Goal: Navigation & Orientation: Understand site structure

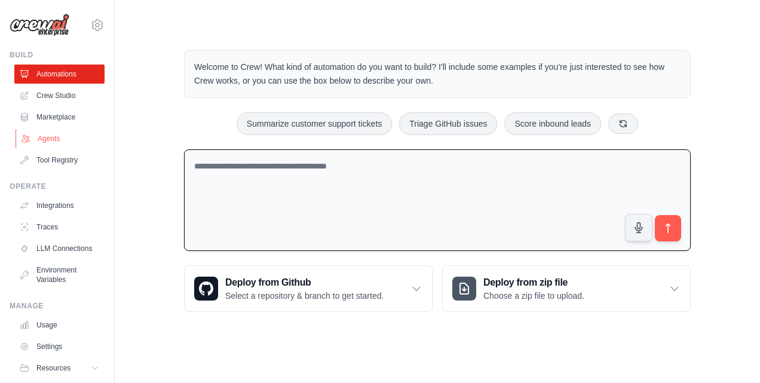
click at [63, 136] on link "Agents" at bounding box center [61, 138] width 90 height 19
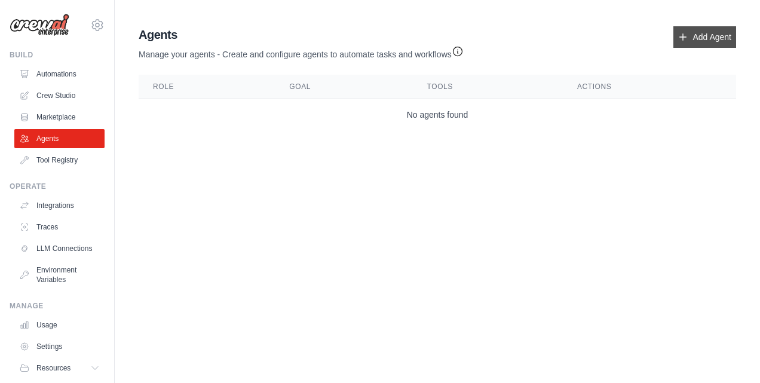
click at [693, 39] on link "Add Agent" at bounding box center [704, 37] width 63 height 22
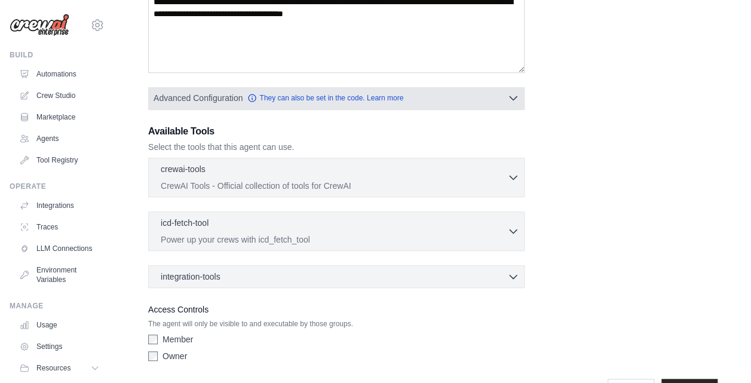
scroll to position [239, 0]
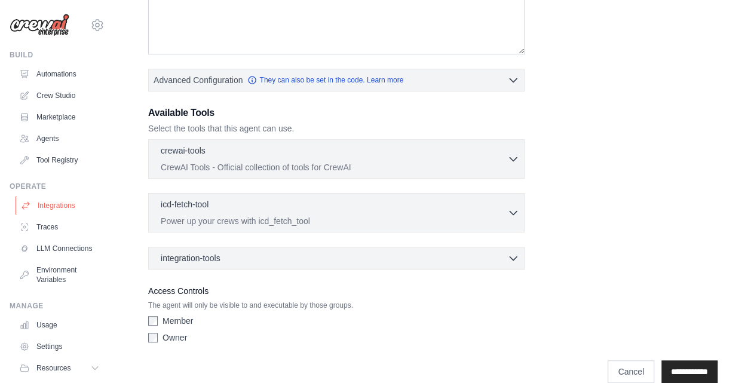
click at [48, 199] on link "Integrations" at bounding box center [61, 205] width 90 height 19
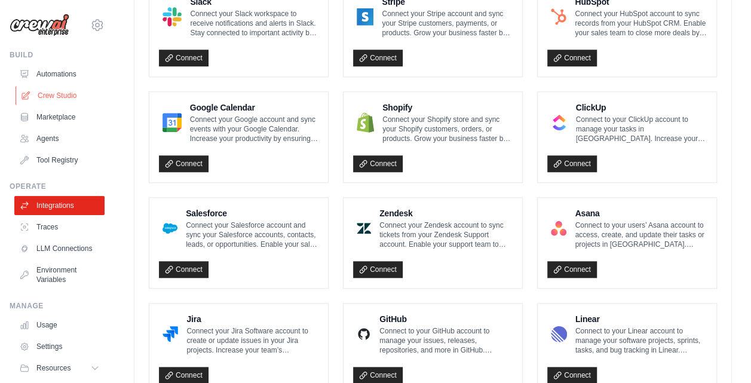
click at [68, 91] on link "Crew Studio" at bounding box center [61, 95] width 90 height 19
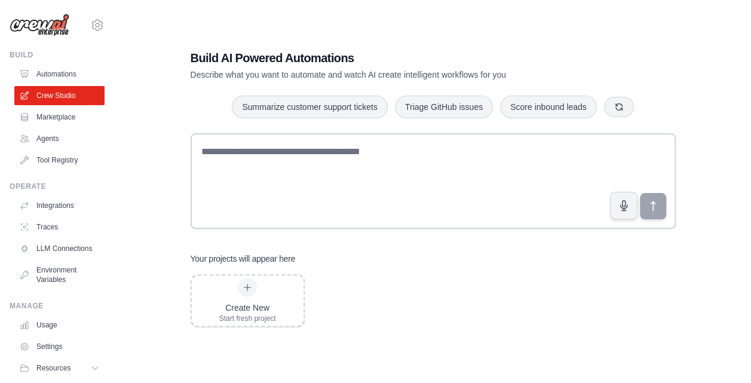
scroll to position [24, 0]
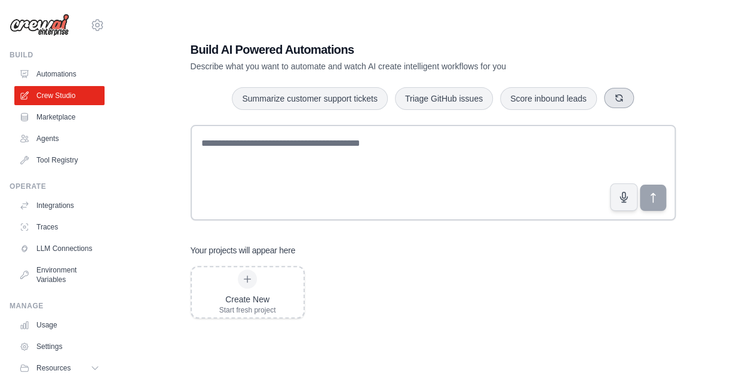
click at [608, 97] on button "button" at bounding box center [619, 98] width 30 height 20
click at [608, 97] on div "Monitor website uptime Analyze customer feedback Automate social media posting" at bounding box center [433, 99] width 485 height 24
click at [619, 97] on button "button" at bounding box center [626, 98] width 30 height 20
click at [63, 204] on link "Integrations" at bounding box center [61, 205] width 90 height 19
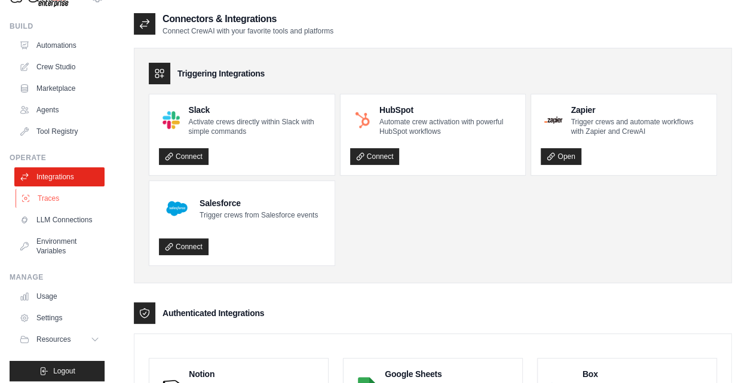
scroll to position [45, 0]
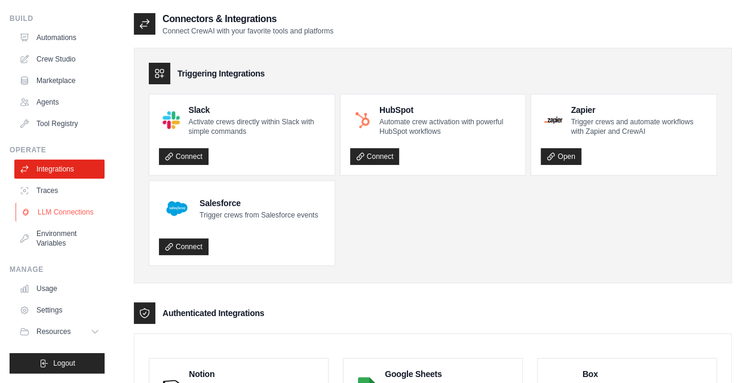
click at [47, 216] on link "LLM Connections" at bounding box center [61, 212] width 90 height 19
